Goal: Find specific page/section: Find specific page/section

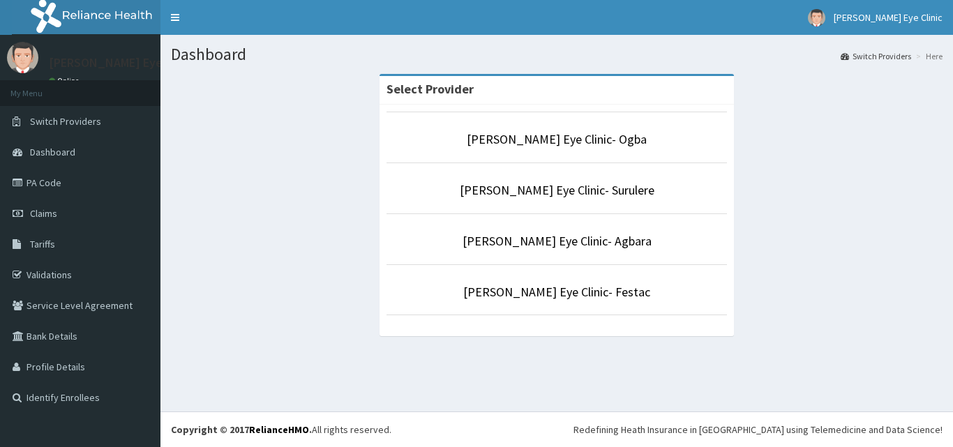
click at [449, 239] on p "[PERSON_NAME] Eye Clinic- Agbara" at bounding box center [556, 241] width 340 height 18
click at [598, 245] on link "[PERSON_NAME] Eye Clinic- Agbara" at bounding box center [557, 241] width 189 height 16
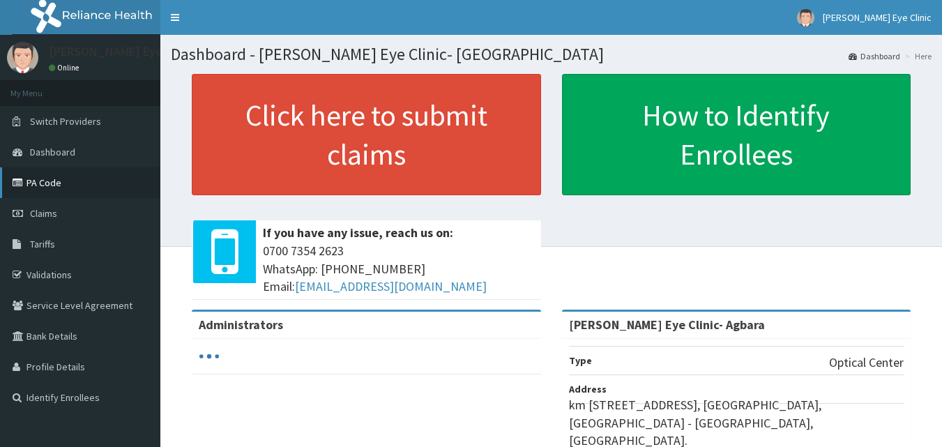
click at [56, 183] on link "PA Code" at bounding box center [80, 182] width 160 height 31
